Goal: Navigation & Orientation: Understand site structure

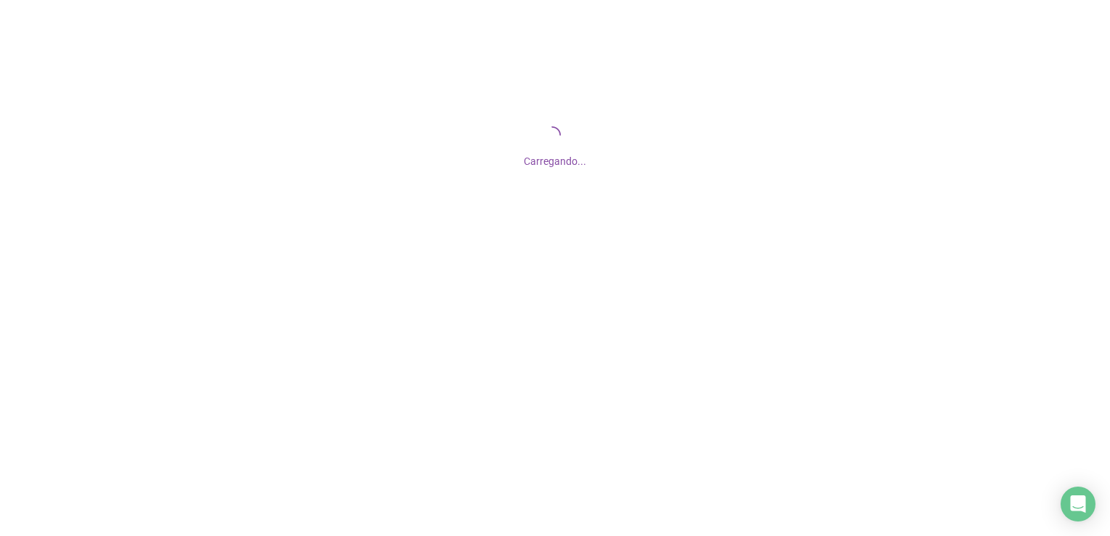
click at [759, 387] on div at bounding box center [555, 268] width 1110 height 536
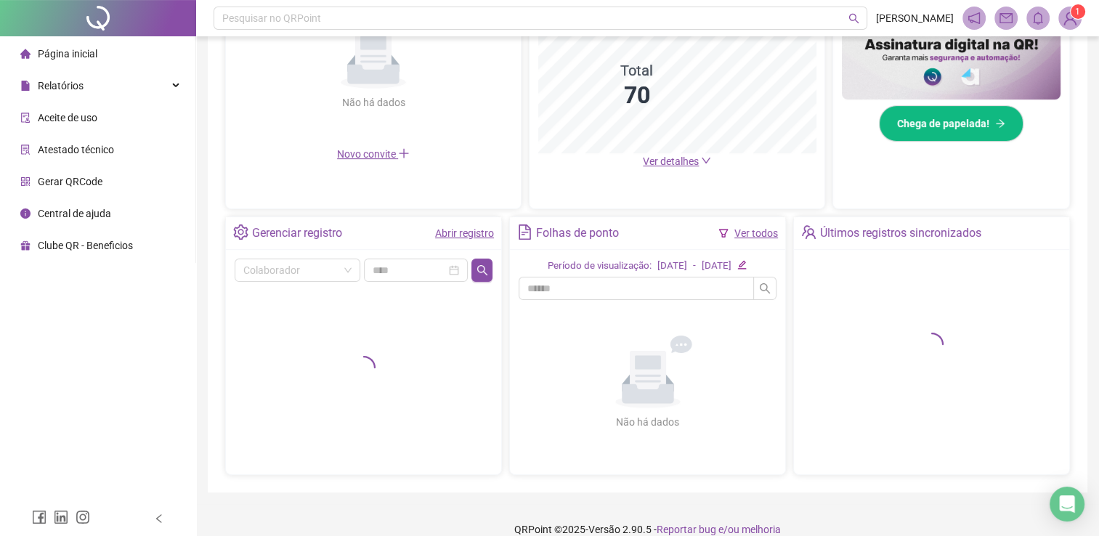
scroll to position [401, 0]
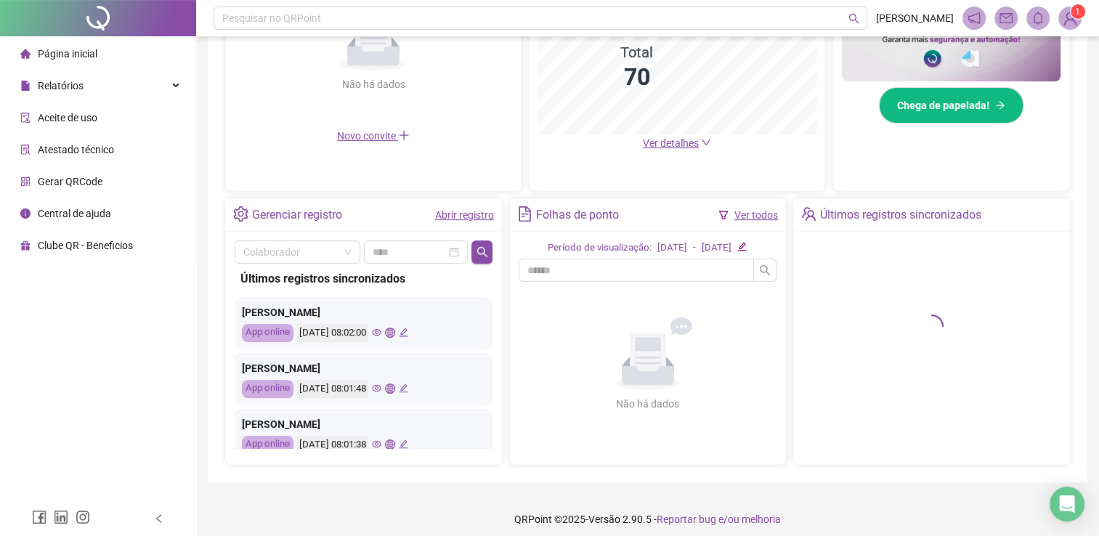
click at [381, 330] on icon "eye" at bounding box center [376, 332] width 9 height 9
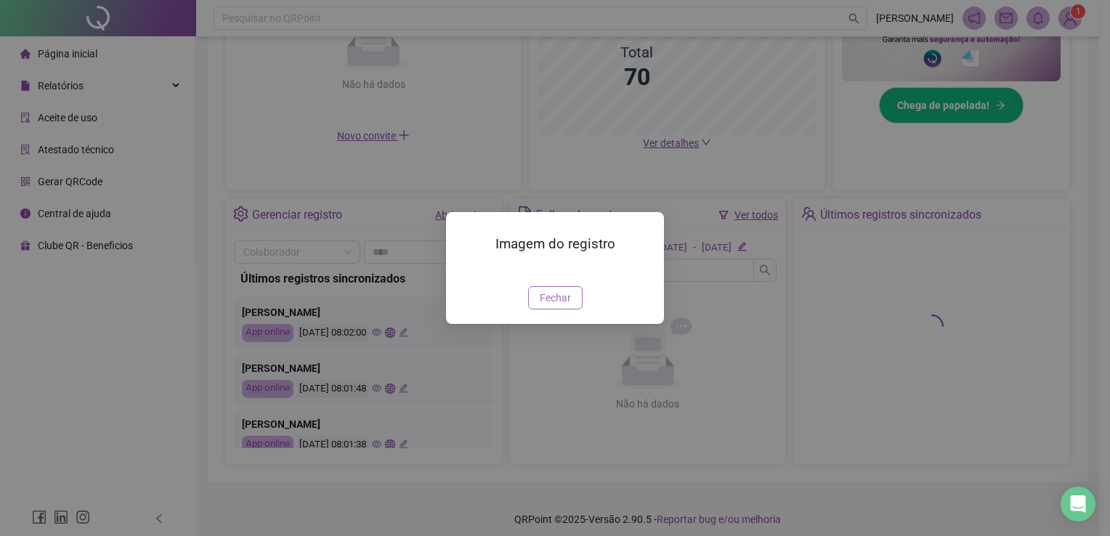
click at [549, 306] on span "Fechar" at bounding box center [555, 298] width 31 height 16
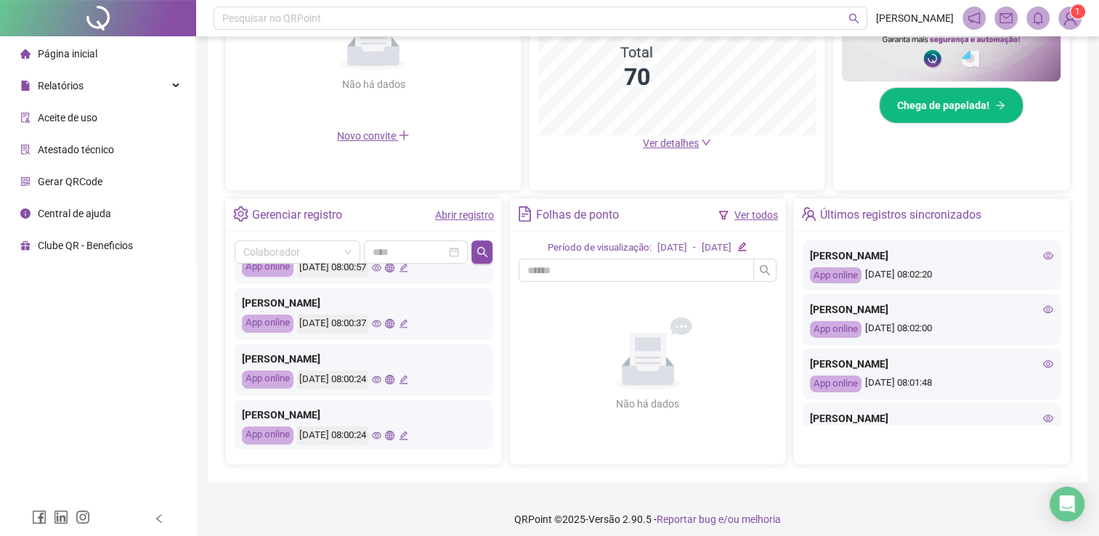
scroll to position [436, 0]
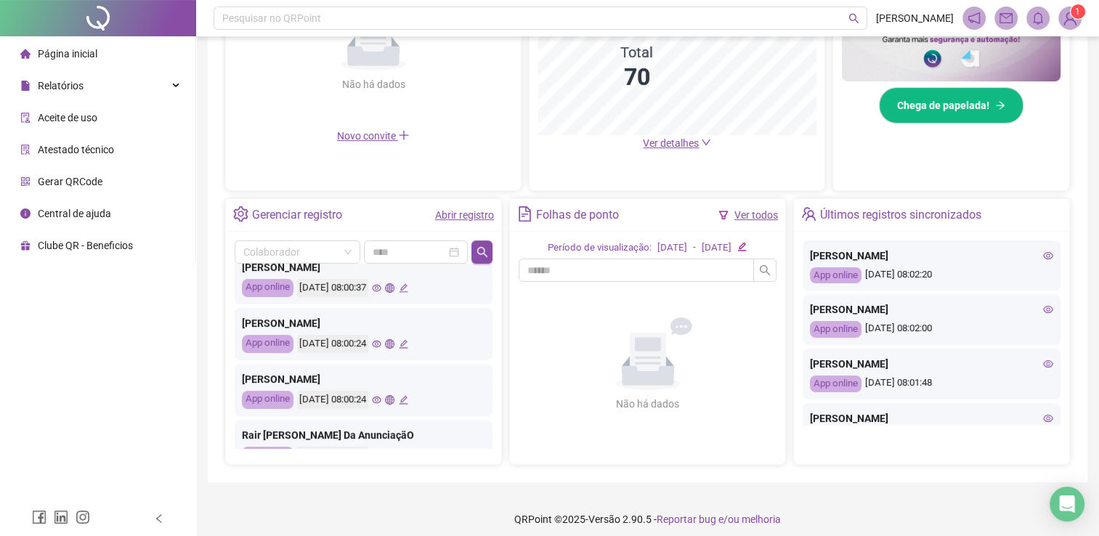
click at [381, 344] on icon "eye" at bounding box center [376, 344] width 9 height 7
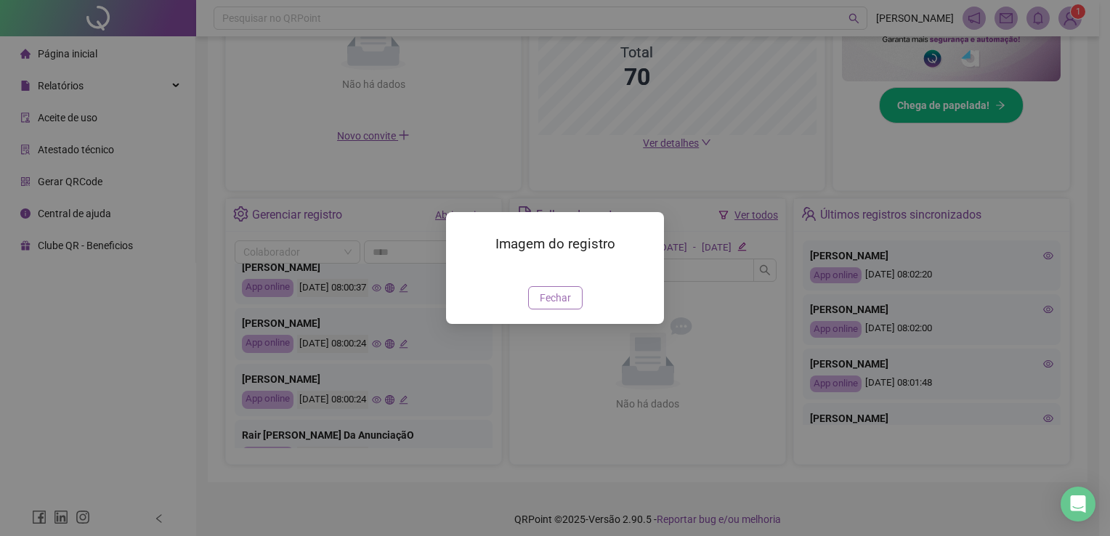
click at [558, 306] on span "Fechar" at bounding box center [555, 298] width 31 height 16
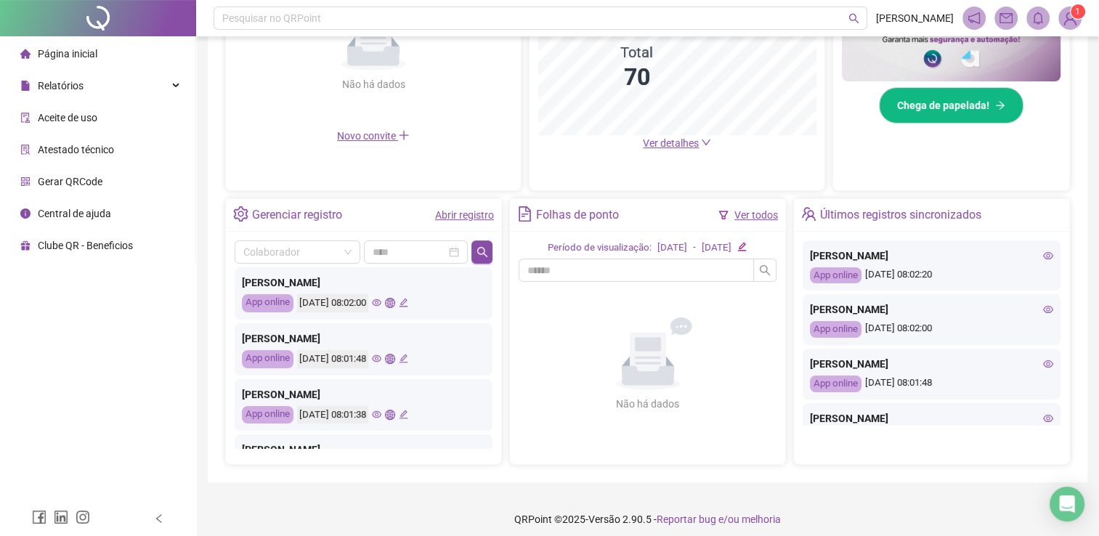
scroll to position [0, 0]
